Goal: Task Accomplishment & Management: Manage account settings

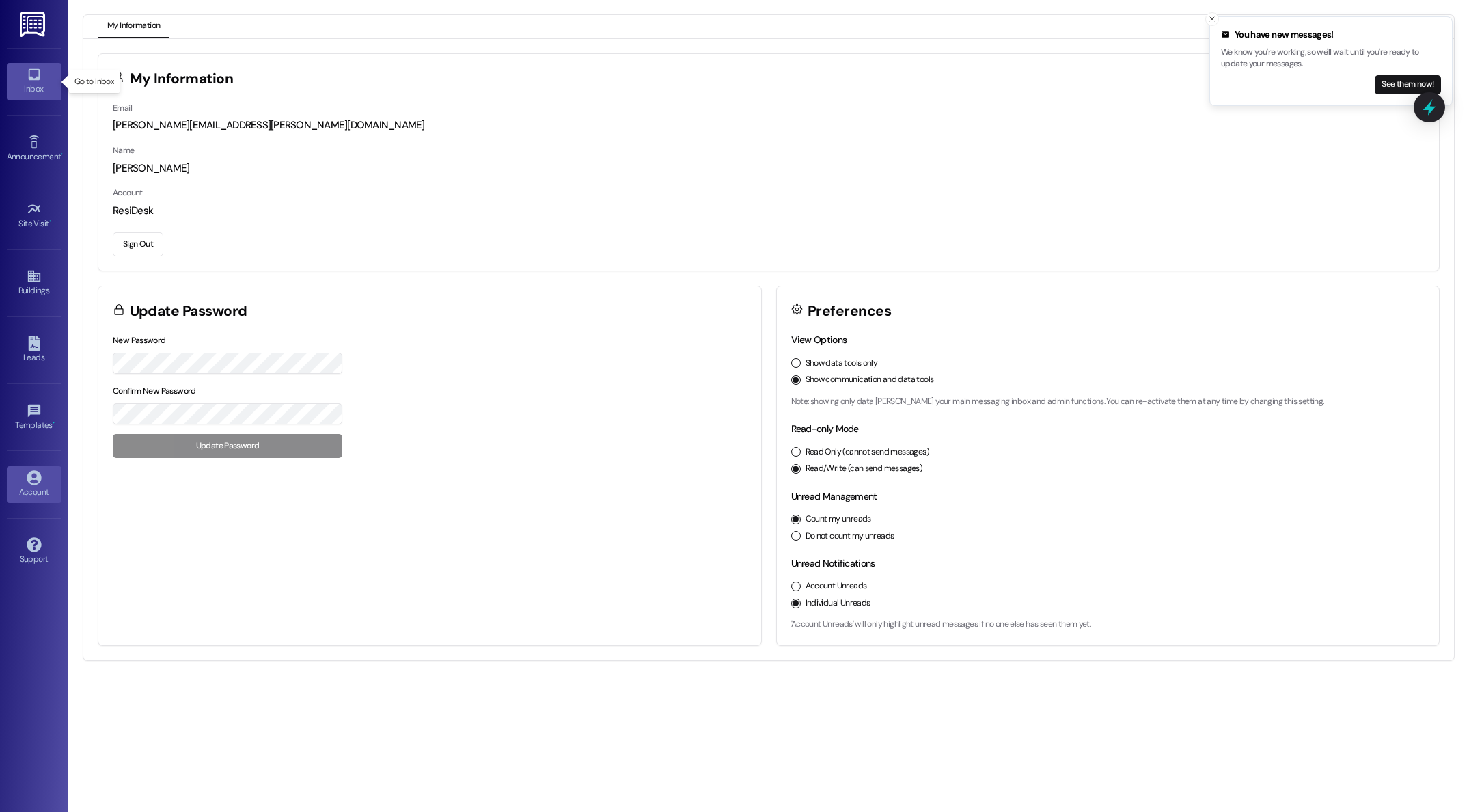
click at [24, 81] on link "Inbox" at bounding box center [34, 81] width 54 height 37
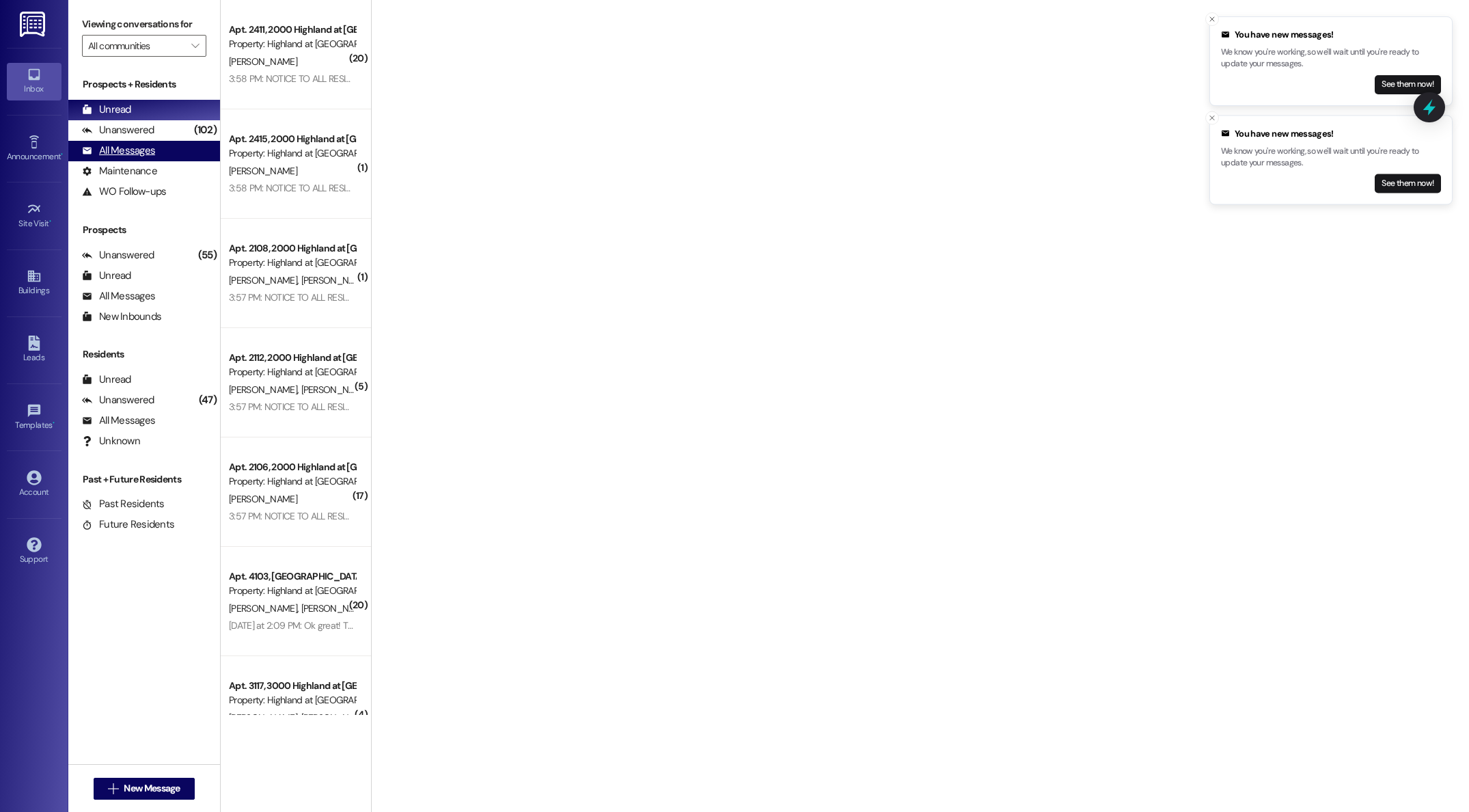
click at [144, 150] on div "All Messages" at bounding box center [119, 151] width 73 height 14
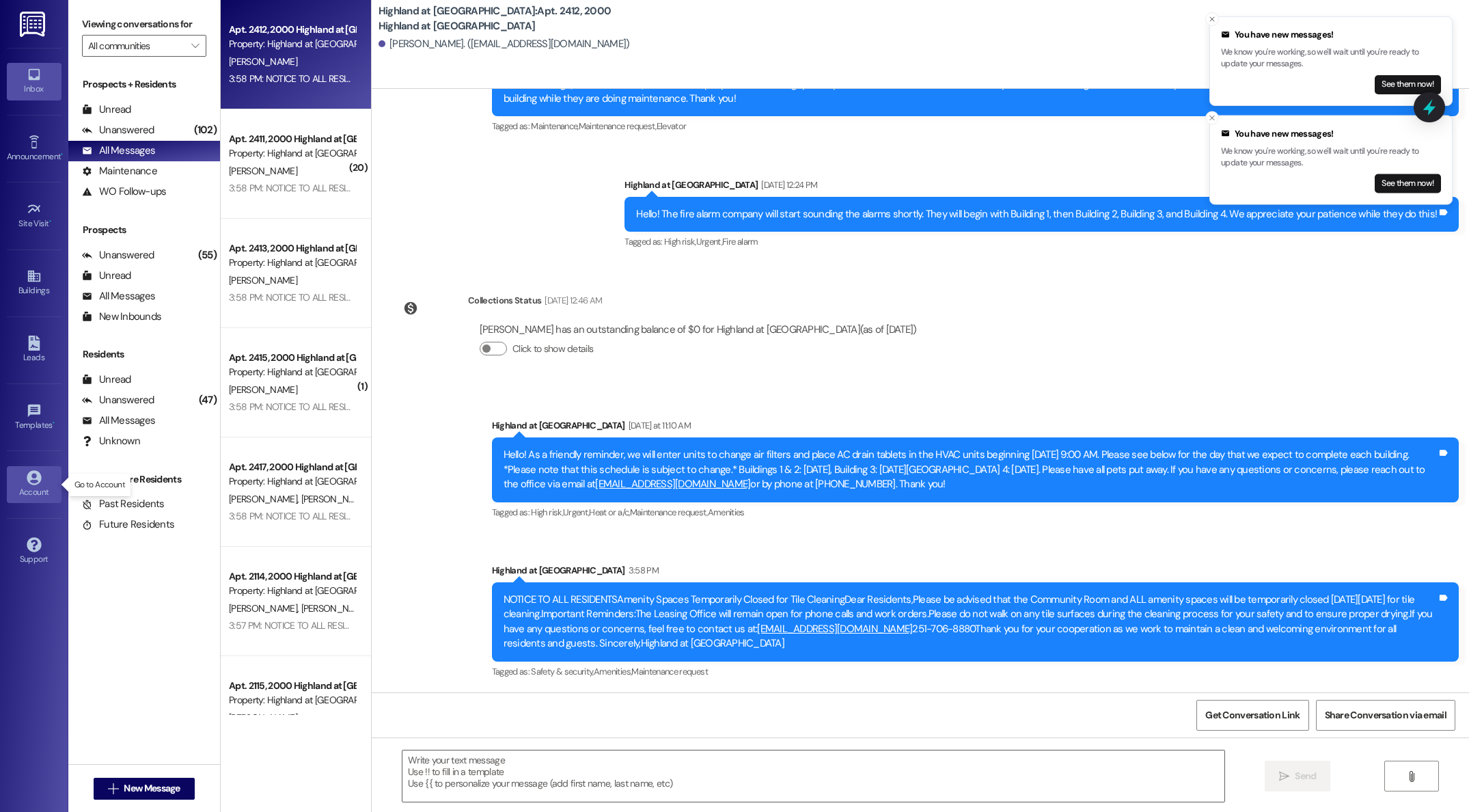
click at [32, 481] on icon at bounding box center [34, 477] width 15 height 15
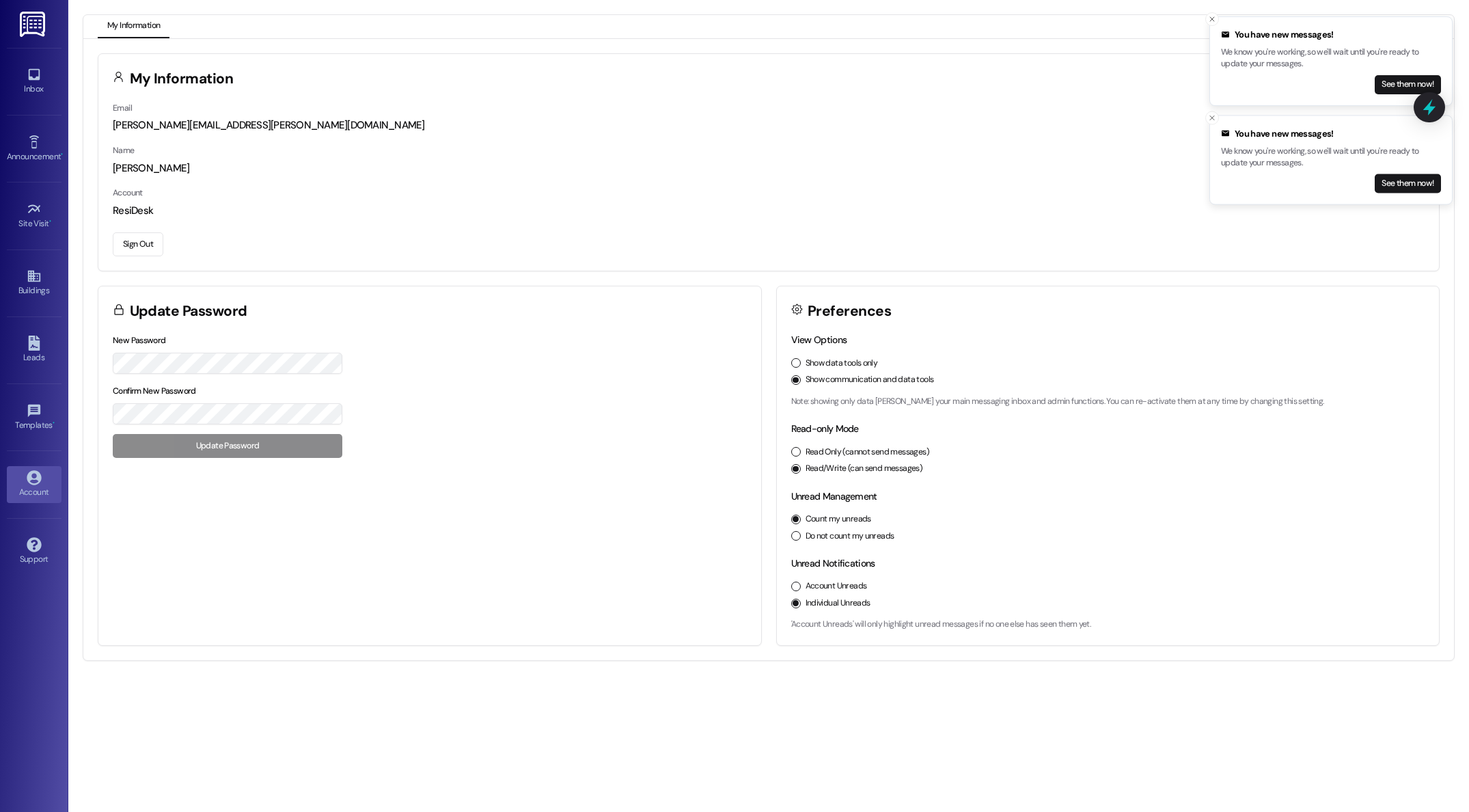
click at [120, 246] on button "Sign Out" at bounding box center [138, 244] width 51 height 24
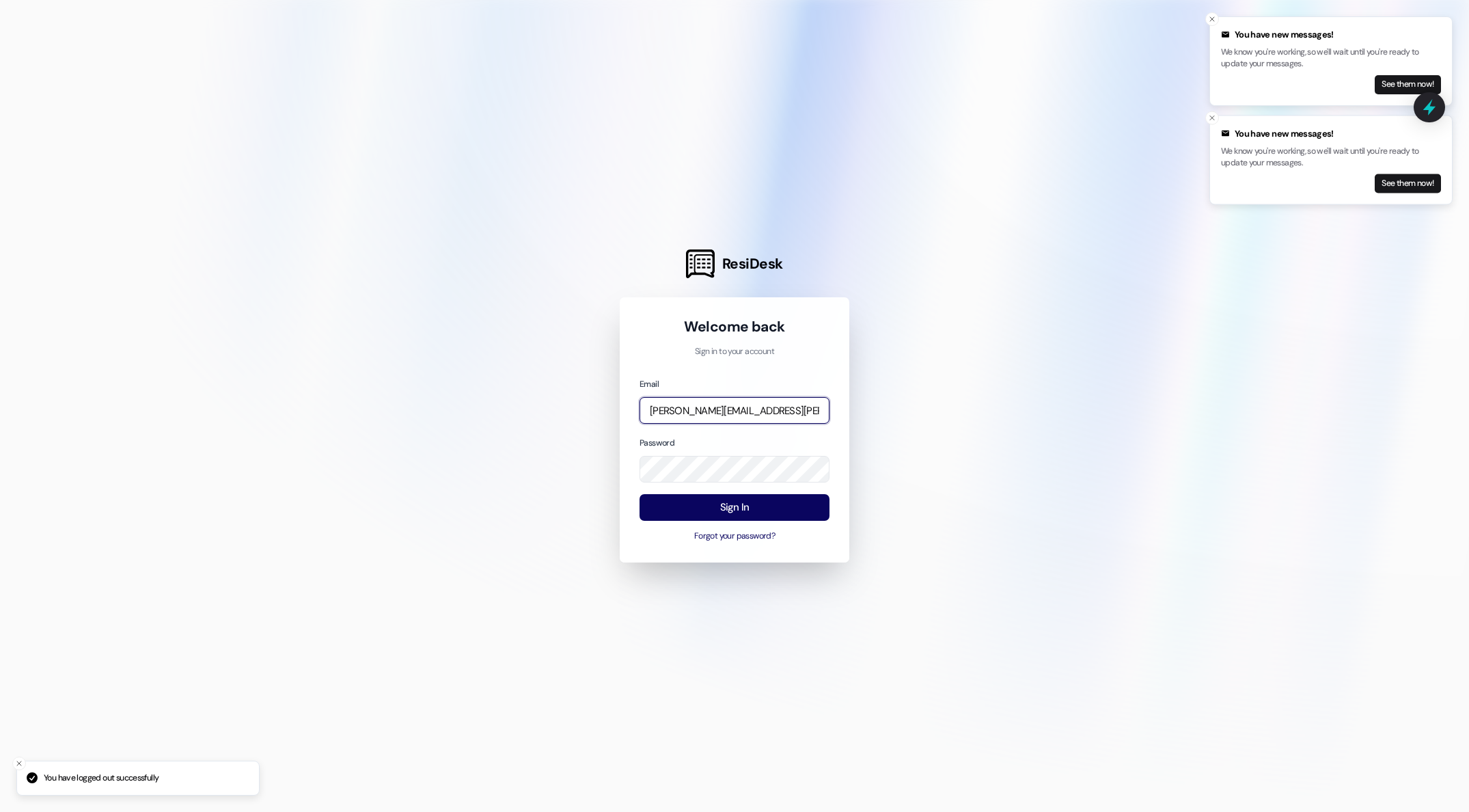
click at [810, 409] on input "[PERSON_NAME][EMAIL_ADDRESS][PERSON_NAME][DOMAIN_NAME]" at bounding box center [735, 410] width 190 height 26
type input "[EMAIL_ADDRESS][DOMAIN_NAME]"
click at [740, 508] on button "Sign In" at bounding box center [735, 507] width 190 height 26
